Goal: Task Accomplishment & Management: Complete application form

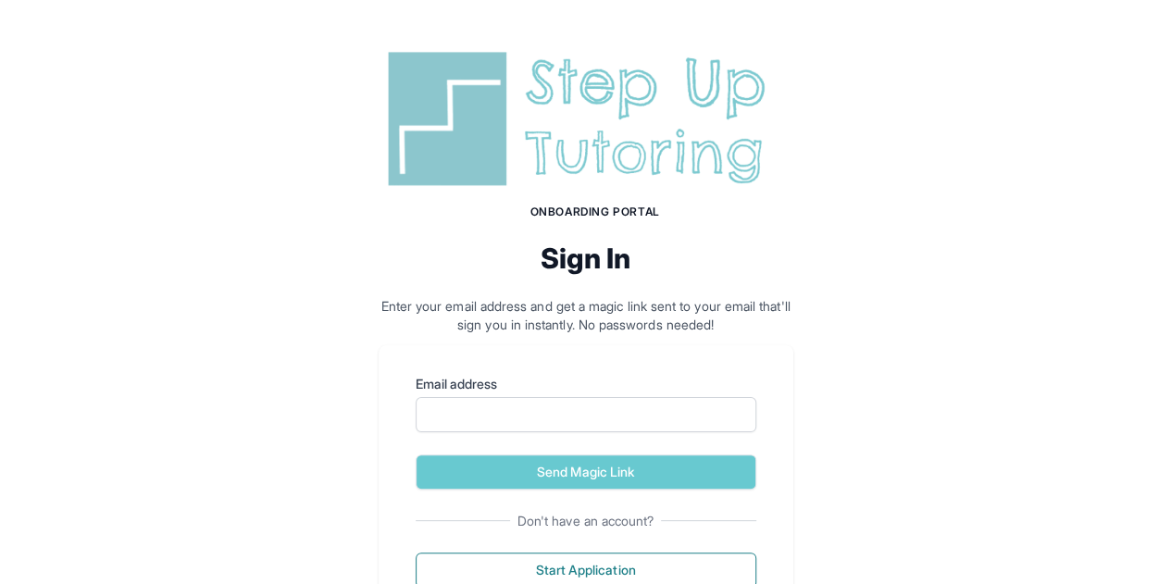
scroll to position [75, 0]
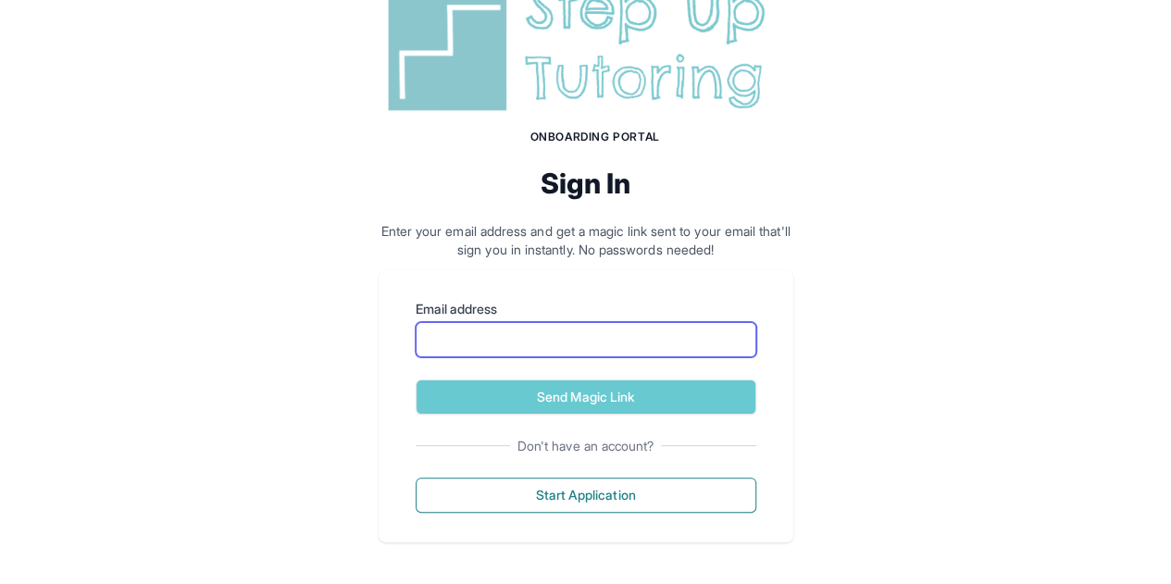
click at [582, 341] on input "Email address" at bounding box center [585, 339] width 341 height 35
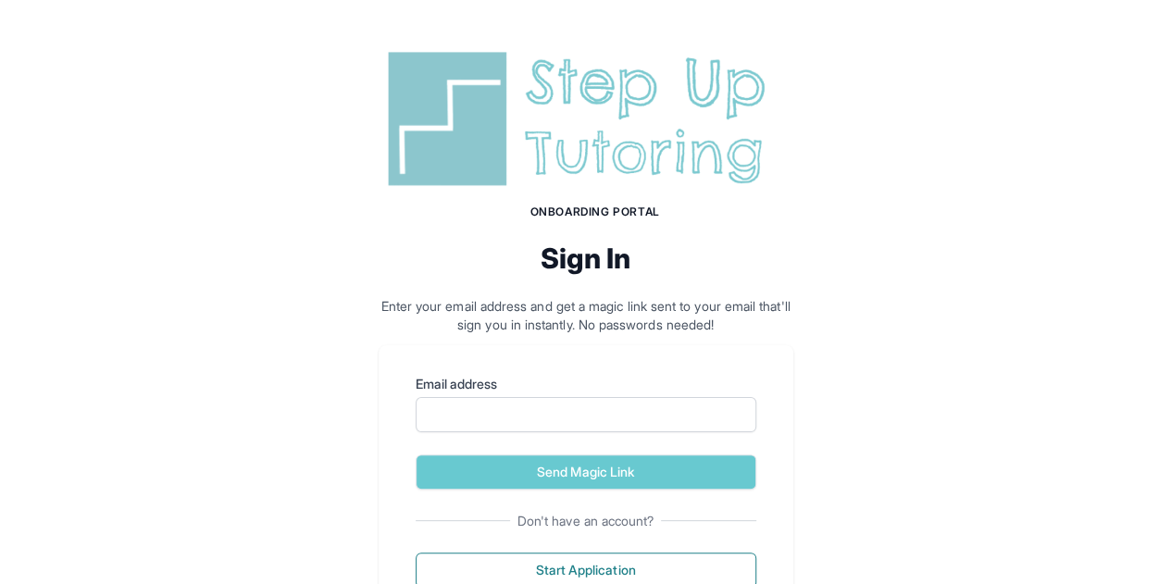
scroll to position [75, 0]
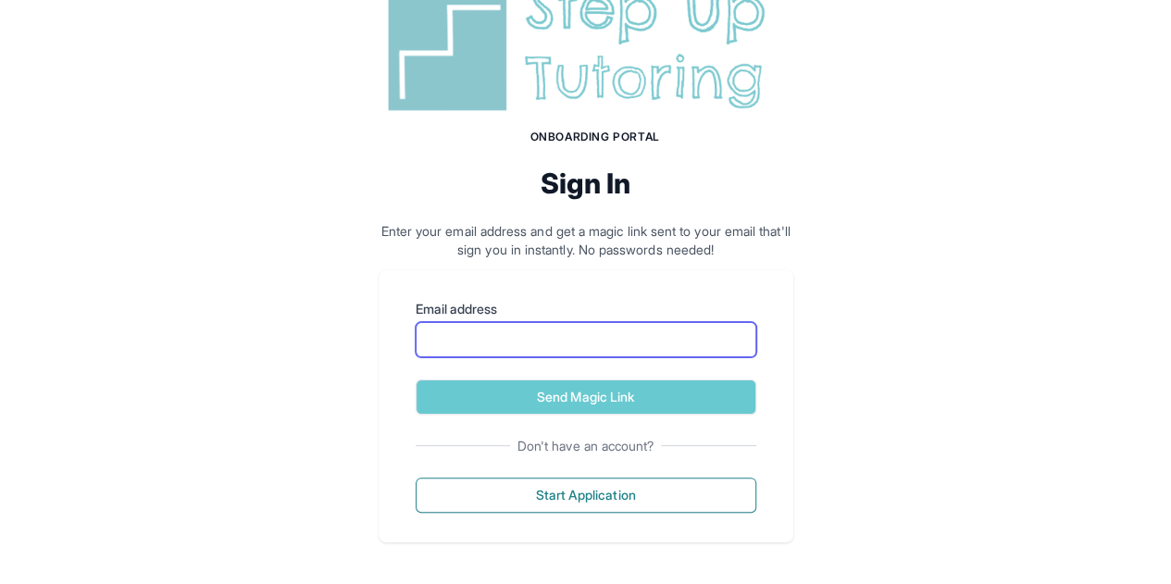
click at [626, 354] on input "Email address" at bounding box center [585, 339] width 341 height 35
click at [983, 288] on div "Onboarding Portal Sign In Enter your email address and get a magic link sent to…" at bounding box center [585, 256] width 1171 height 662
